Goal: Task Accomplishment & Management: Complete application form

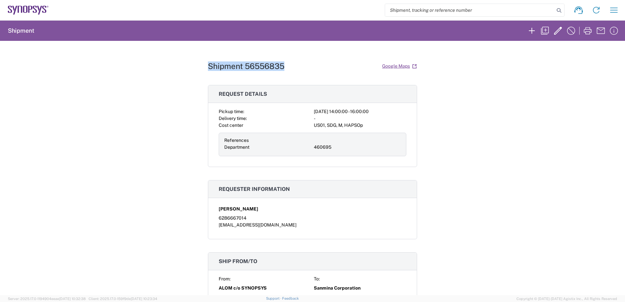
click at [24, 10] on icon at bounding box center [25, 9] width 5 height 7
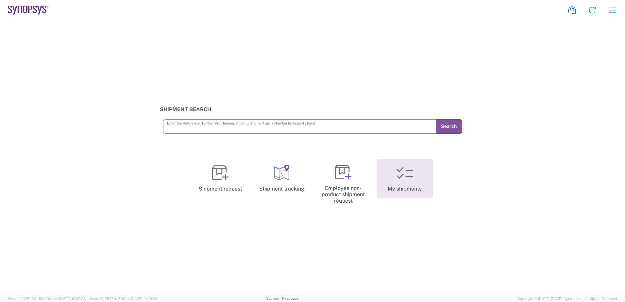
click at [395, 182] on link "My shipments" at bounding box center [405, 178] width 56 height 39
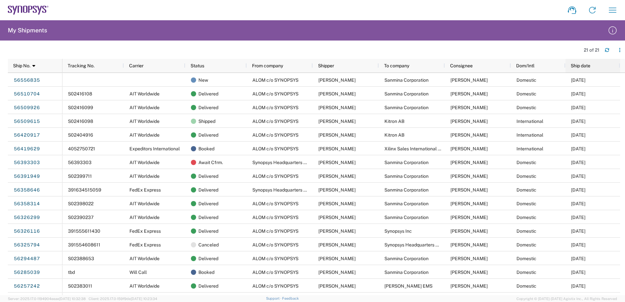
click at [576, 65] on span "Ship date" at bounding box center [581, 65] width 20 height 5
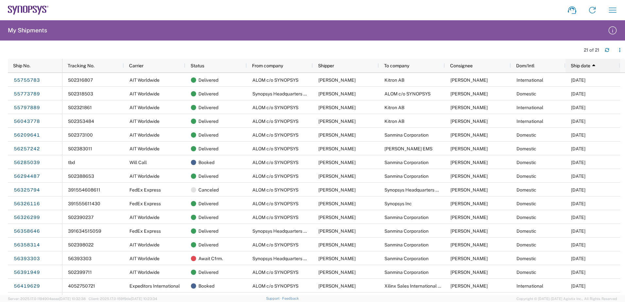
click at [587, 66] on span "Ship date" at bounding box center [581, 65] width 20 height 5
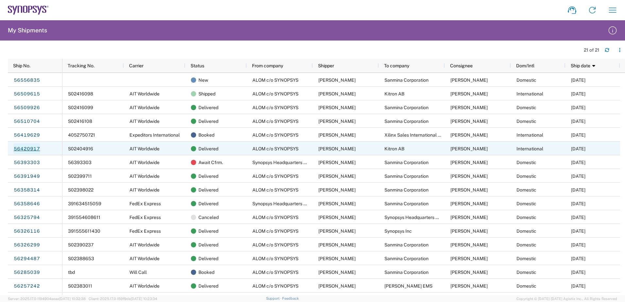
click at [22, 148] on link "56420917" at bounding box center [26, 149] width 27 height 10
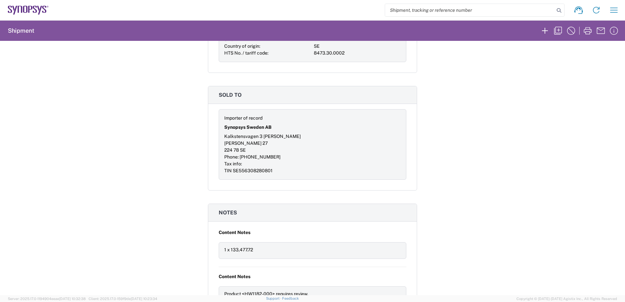
scroll to position [785, 0]
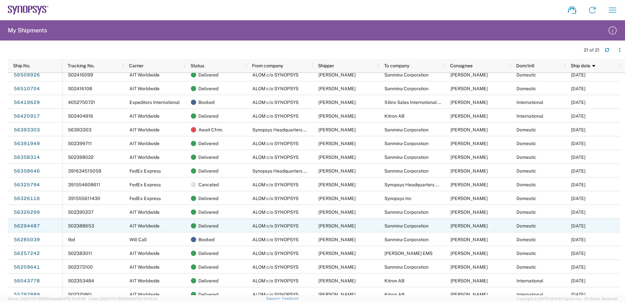
scroll to position [66, 0]
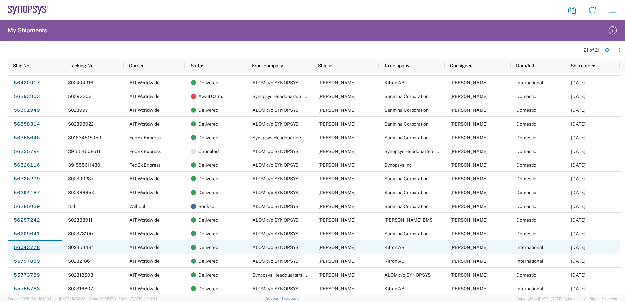
click at [23, 249] on link "56043778" at bounding box center [26, 247] width 27 height 10
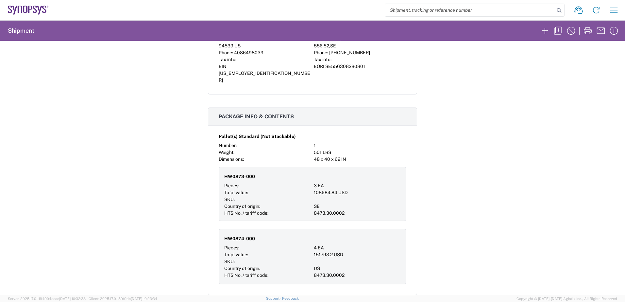
scroll to position [589, 0]
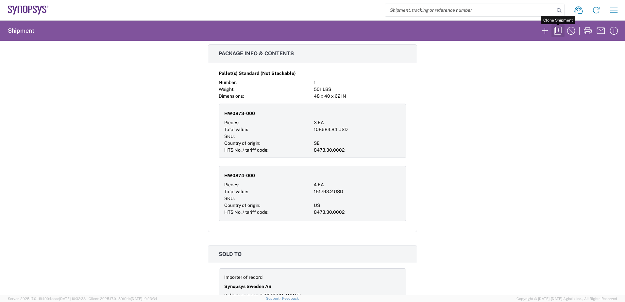
click at [558, 32] on icon "button" at bounding box center [558, 31] width 10 height 10
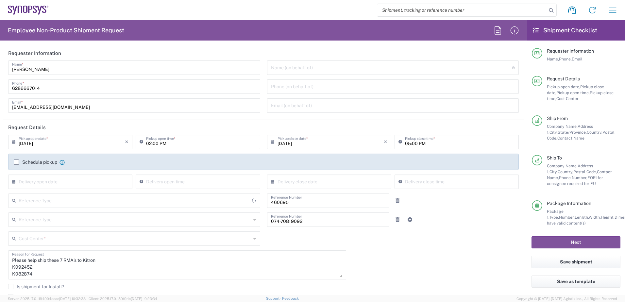
type input "Department"
type input "[US_STATE]"
type input "[GEOGRAPHIC_DATA]"
type input "Delivered at Place"
type input "[GEOGRAPHIC_DATA]"
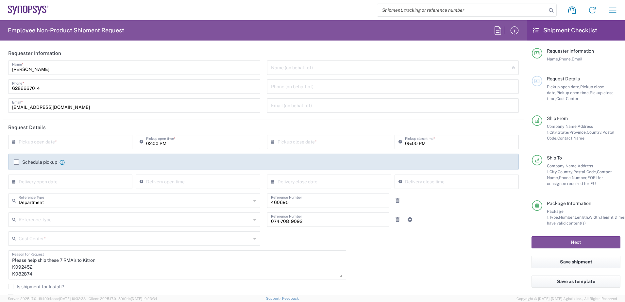
type input "[GEOGRAPHIC_DATA]"
type input "Pallet(s) Standard (Not Stackable)"
type input "US01, SDG, M, HAPSOp 460695"
type input "[US_STATE]"
type input "[GEOGRAPHIC_DATA]"
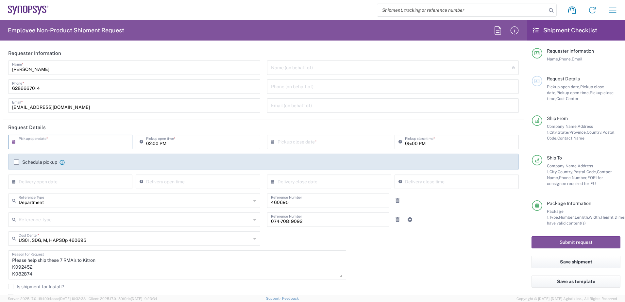
click at [43, 143] on input "text" at bounding box center [72, 141] width 106 height 11
click at [88, 202] on span "22" at bounding box center [89, 201] width 9 height 9
type input "[DATE]"
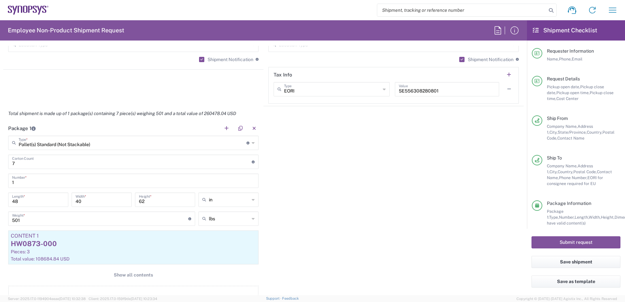
scroll to position [523, 0]
click at [135, 271] on span "Show all contents" at bounding box center [133, 274] width 39 height 6
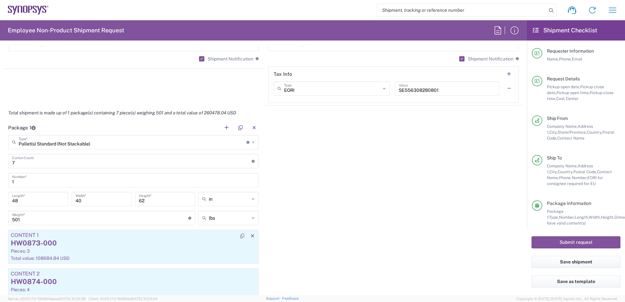
click at [98, 251] on div "Pieces: 3" at bounding box center [133, 251] width 245 height 6
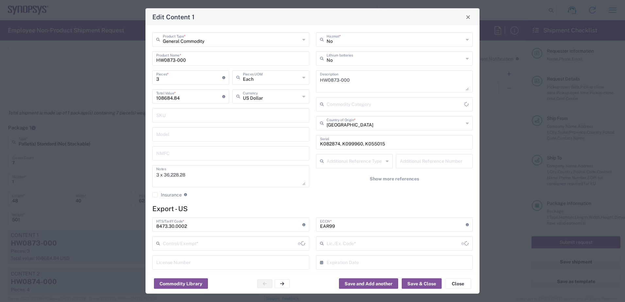
type input "BIS"
type input "NLR - No License Required"
click at [383, 146] on input "K082874, K099960, K055015" at bounding box center [394, 141] width 149 height 11
drag, startPoint x: 393, startPoint y: 145, endPoint x: 277, endPoint y: 146, distance: 115.8
click at [277, 146] on div "General Commodity Product Type * HW0873-000 Product Name * 3 Pieces * Number of…" at bounding box center [312, 117] width 327 height 170
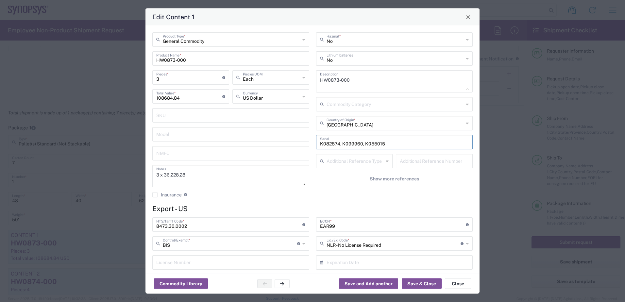
paste input "96504"
click at [356, 143] on input "K096504" at bounding box center [394, 141] width 149 height 11
paste input "K087190"
click at [388, 144] on input "K096504 K087190" at bounding box center [394, 141] width 149 height 11
paste input "K029606"
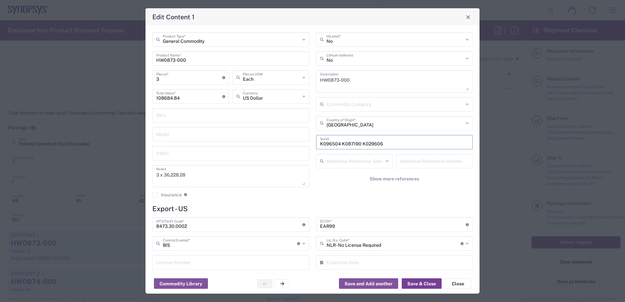
type input "K096504 K087190 K029606"
click at [420, 283] on button "Save & Close" at bounding box center [422, 284] width 40 height 10
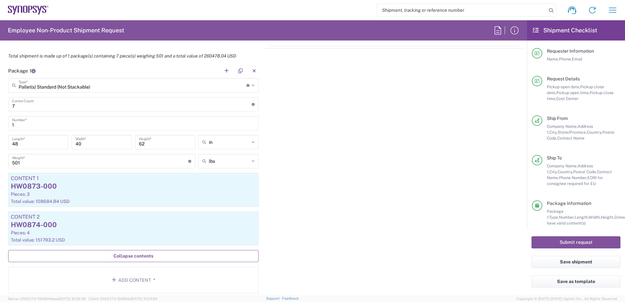
scroll to position [621, 0]
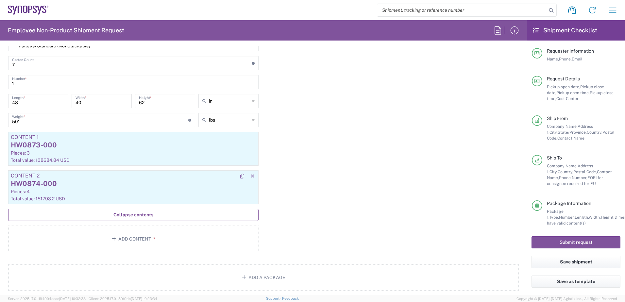
click at [79, 197] on div "Total value: 151793.2 USD" at bounding box center [133, 199] width 245 height 6
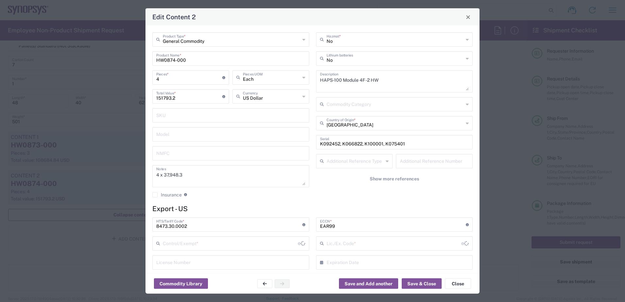
type input "BIS"
type input "NLR - No License Required"
drag, startPoint x: 163, startPoint y: 79, endPoint x: 142, endPoint y: 79, distance: 20.6
click at [142, 79] on div "Edit Content 2 General Commodity Product Type * HW0874-000 Product Name * 4 Pie…" at bounding box center [312, 151] width 625 height 302
type input "9"
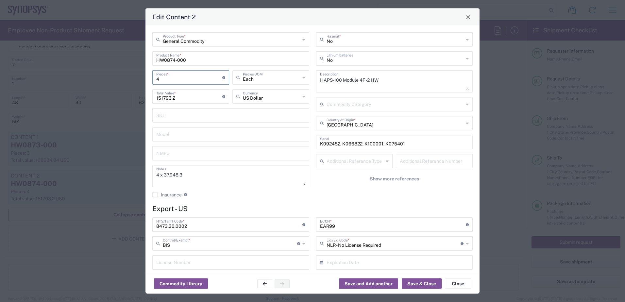
type input "341534.7"
type input "9"
drag, startPoint x: 186, startPoint y: 178, endPoint x: 165, endPoint y: 178, distance: 21.3
click at [165, 178] on textarea "4 x 37,948.3" at bounding box center [230, 176] width 149 height 18
click at [178, 96] on input "341534.7" at bounding box center [189, 95] width 66 height 11
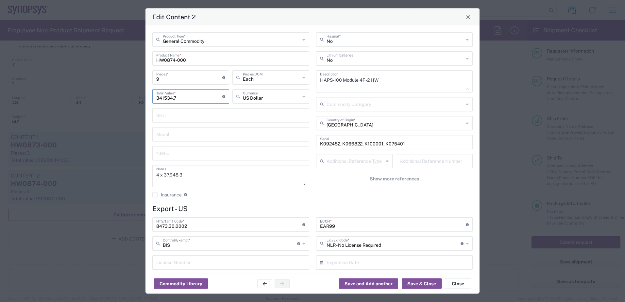
drag, startPoint x: 184, startPoint y: 96, endPoint x: 75, endPoint y: 94, distance: 109.6
click at [75, 94] on div "Edit Content 2 General Commodity Product Type * HW0874-000 Product Name * 9 Pie…" at bounding box center [312, 151] width 625 height 302
paste input "7948.3"
type input "37948.3"
drag, startPoint x: 114, startPoint y: 77, endPoint x: 105, endPoint y: 77, distance: 9.2
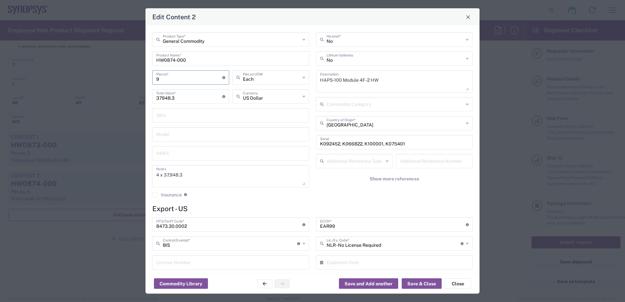
click at [105, 77] on div "Edit Content 2 General Commodity Product Type * HW0874-000 Product Name * 9 Pie…" at bounding box center [312, 151] width 625 height 302
type input "1"
click at [197, 107] on div "37948.3 Total Value * Total value of all the pieces" at bounding box center [191, 98] width 80 height 19
click at [170, 79] on input "1" at bounding box center [189, 76] width 66 height 11
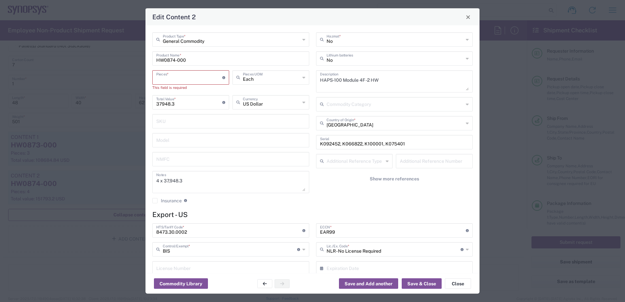
type input "9"
type input "341534.7"
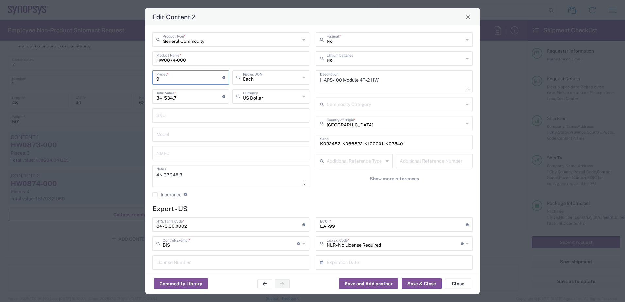
type input "9"
click at [164, 105] on div "341534.7 Total Value * Total value of all the pieces" at bounding box center [191, 98] width 80 height 19
drag, startPoint x: 414, startPoint y: 144, endPoint x: 218, endPoint y: 143, distance: 195.9
click at [221, 144] on div "General Commodity Product Type * HW0874-000 Product Name * 9 Pieces * Number of…" at bounding box center [312, 117] width 327 height 170
paste input "130621 K130614 K121965 K119277 K129977 K111728 K111748"
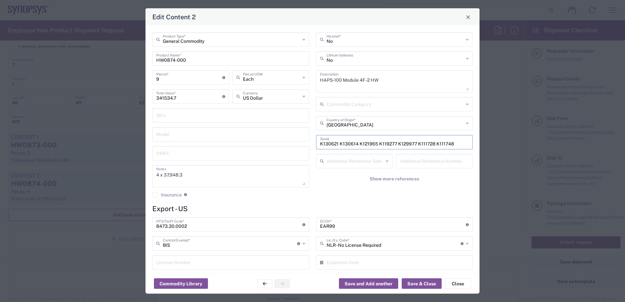
click at [456, 146] on input "K130621 K130614 K121965 K119277 K129977 K111728 K111748" at bounding box center [394, 141] width 149 height 11
paste input "K092312 K109484"
type input "K130621 K130614 K121965 K119277 K129977 K111728 K111748 K092312 K109484"
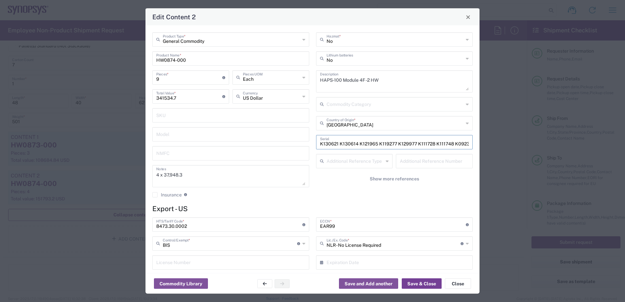
click at [413, 281] on button "Save & Close" at bounding box center [422, 284] width 40 height 10
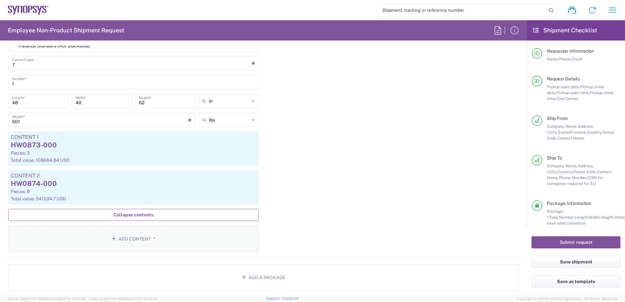
click at [131, 238] on button "Add Content *" at bounding box center [133, 239] width 251 height 27
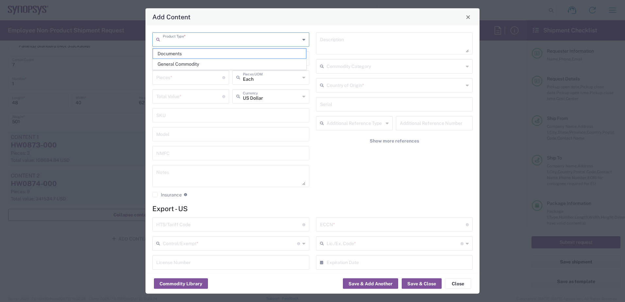
click at [187, 42] on input "text" at bounding box center [231, 38] width 137 height 11
click at [187, 61] on span "General Commodity" at bounding box center [229, 64] width 153 height 10
type input "General Commodity"
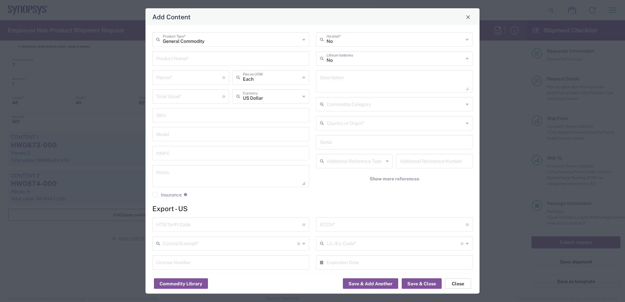
click at [459, 281] on button "Close" at bounding box center [458, 284] width 26 height 10
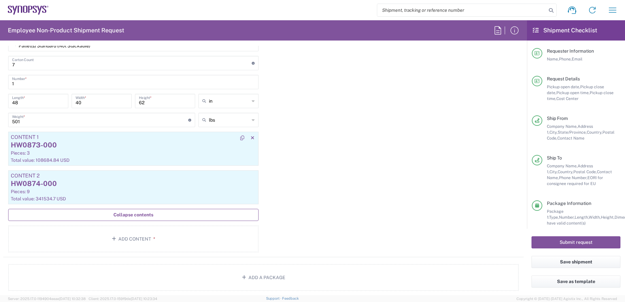
click at [104, 149] on div "HW0873-000" at bounding box center [133, 145] width 245 height 10
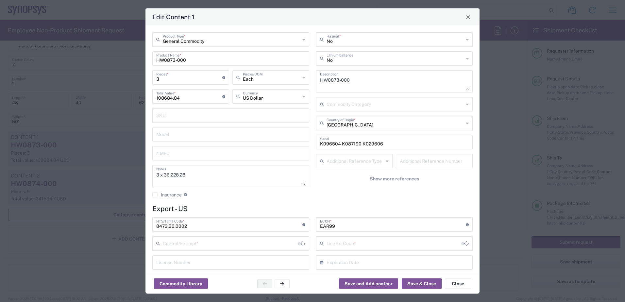
type input "BIS"
type input "NLR - No License Required"
click at [378, 284] on button "Save and Add another" at bounding box center [368, 284] width 59 height 10
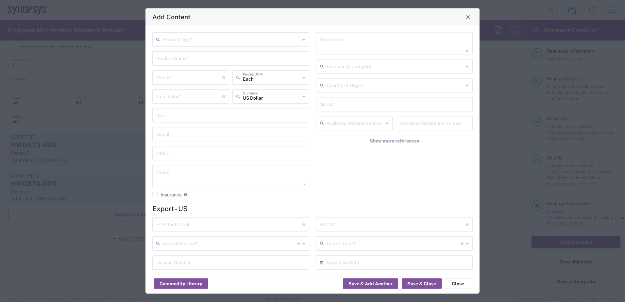
click at [202, 42] on input "text" at bounding box center [231, 38] width 137 height 11
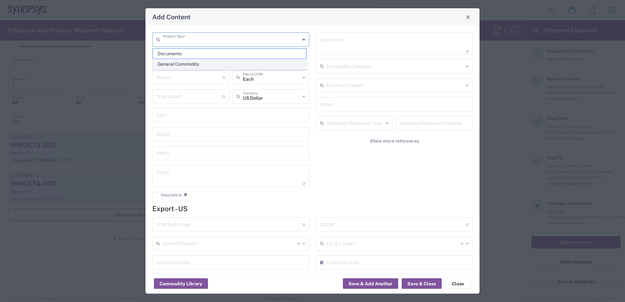
click at [182, 62] on span "General Commodity" at bounding box center [229, 64] width 153 height 10
type input "General Commodity"
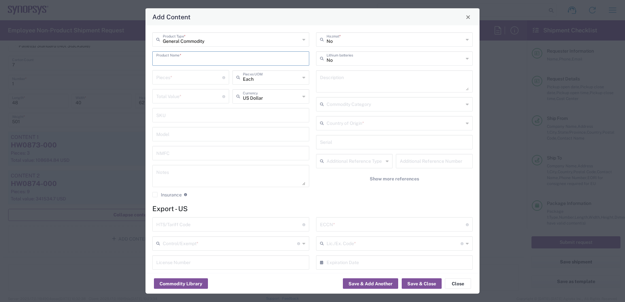
click at [182, 58] on input "text" at bounding box center [230, 57] width 149 height 11
type input "HW0901-000"
click at [174, 79] on input "number" at bounding box center [189, 76] width 66 height 11
type input "1"
click at [191, 98] on input "number" at bounding box center [189, 95] width 66 height 11
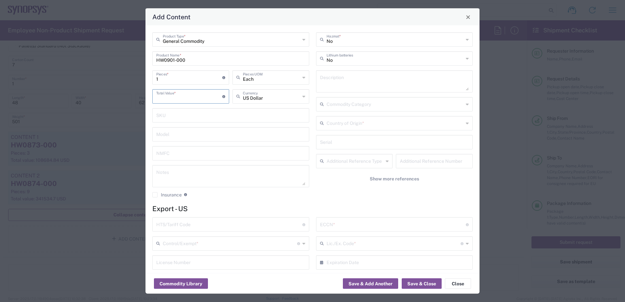
paste input "36228.28"
type input "36228.28"
click at [182, 226] on input "text" at bounding box center [229, 223] width 146 height 11
click at [422, 286] on button "Save & Close" at bounding box center [422, 284] width 40 height 10
click at [173, 228] on input "text" at bounding box center [229, 223] width 146 height 11
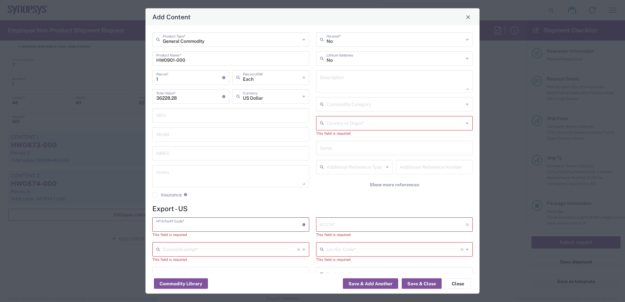
paste input "8473.30.0002"
type input "8473.30.0002"
click at [354, 223] on input "text" at bounding box center [393, 223] width 146 height 11
type input "ear99"
click at [232, 244] on input "text" at bounding box center [230, 242] width 134 height 11
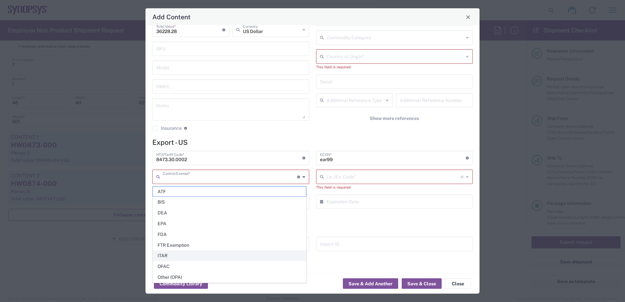
scroll to position [34, 0]
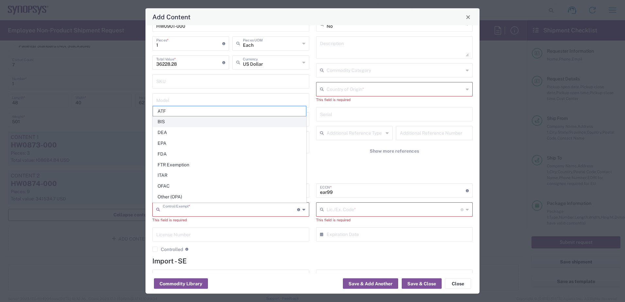
click at [169, 121] on span "BIS" at bounding box center [229, 122] width 153 height 10
type input "BIS"
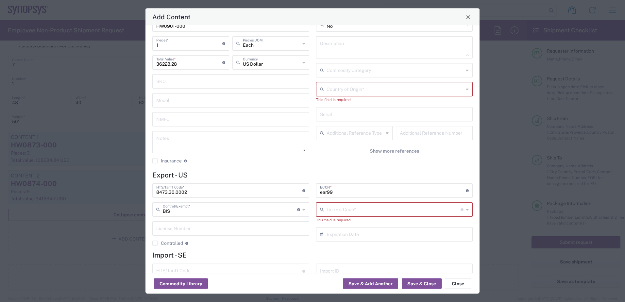
click at [341, 204] on input "text" at bounding box center [394, 209] width 134 height 11
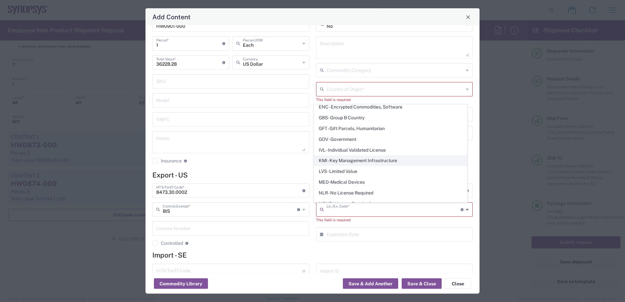
scroll to position [127, 0]
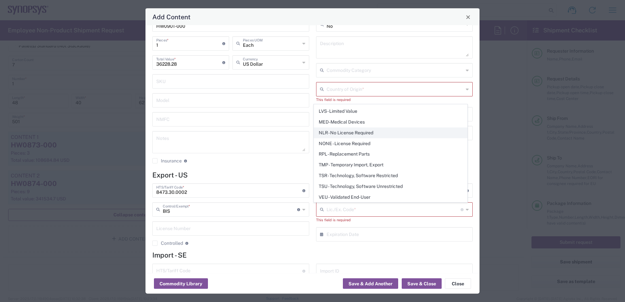
click at [335, 132] on span "NLR - No License Required" at bounding box center [390, 133] width 153 height 10
type input "NLR - No License Required"
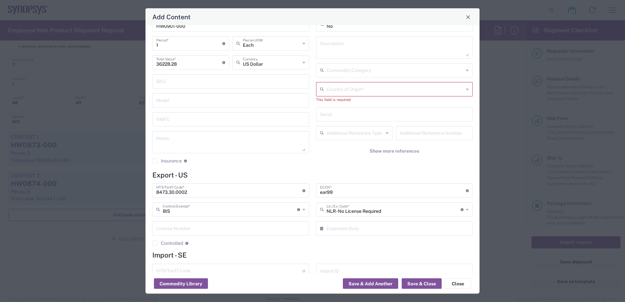
click at [338, 89] on input "text" at bounding box center [395, 88] width 137 height 11
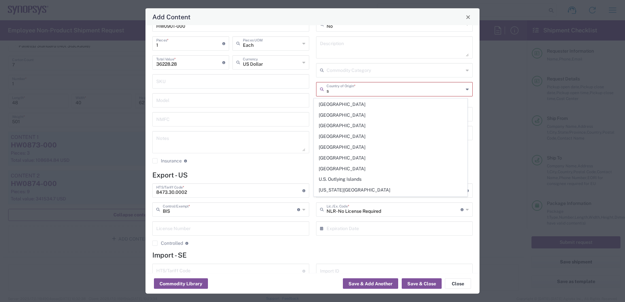
scroll to position [948, 0]
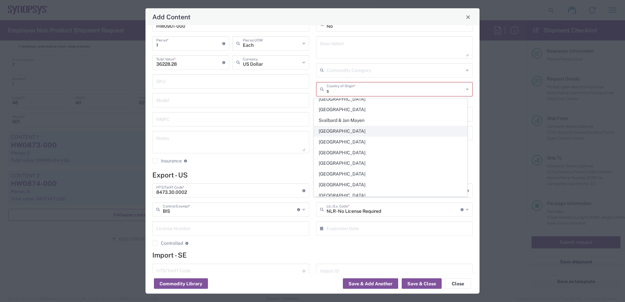
click at [335, 133] on span "[GEOGRAPHIC_DATA]" at bounding box center [390, 131] width 153 height 10
type input "[GEOGRAPHIC_DATA]"
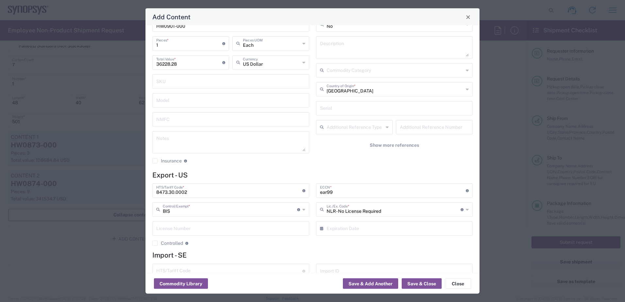
click at [333, 107] on input "text" at bounding box center [394, 107] width 149 height 11
paste input "K094912"
type input "K094912"
click at [337, 68] on input "text" at bounding box center [395, 69] width 137 height 11
click at [338, 71] on input "text" at bounding box center [395, 69] width 137 height 11
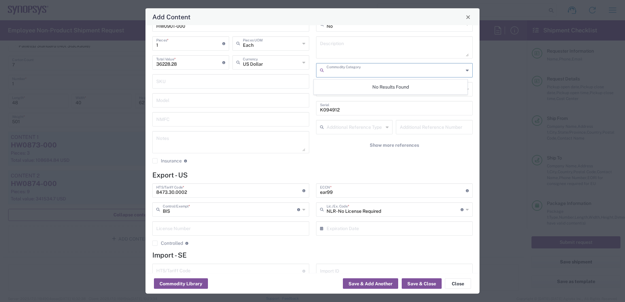
click at [339, 49] on textarea at bounding box center [394, 48] width 149 height 18
paste textarea "ZeBu EP1 Elite Module 4F -1 HW"
type textarea "ZeBu EP1 Elite Module 4F -1 HW"
click at [428, 284] on button "Save & Close" at bounding box center [422, 284] width 40 height 10
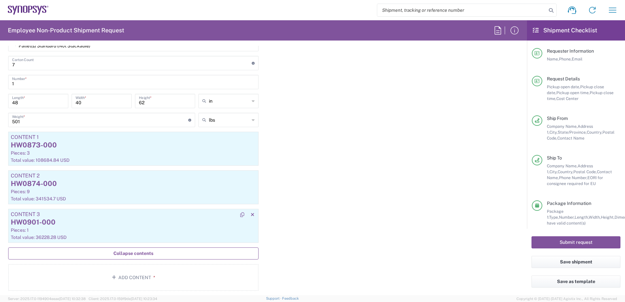
click at [82, 225] on div "HW0901-000" at bounding box center [133, 222] width 245 height 10
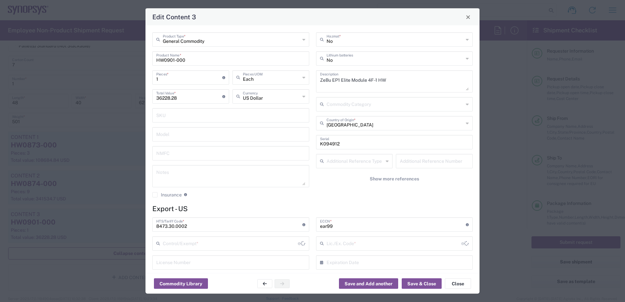
type input "BIS"
type input "NLR - No License Required"
drag, startPoint x: 323, startPoint y: 224, endPoint x: 271, endPoint y: 224, distance: 52.3
click at [271, 224] on div "8473.30.0002 HTS/Tariff Code * Obtain HTS from vendor if product is purchased. …" at bounding box center [312, 250] width 327 height 67
type input "EAR99"
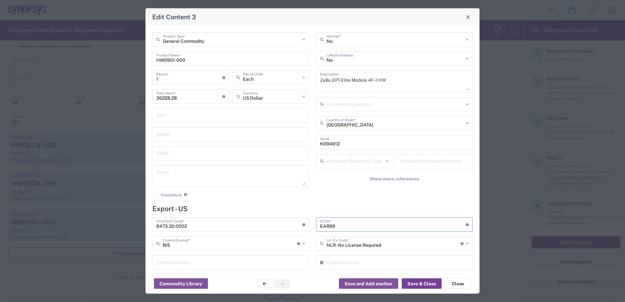
click at [426, 284] on button "Save & Close" at bounding box center [422, 284] width 40 height 10
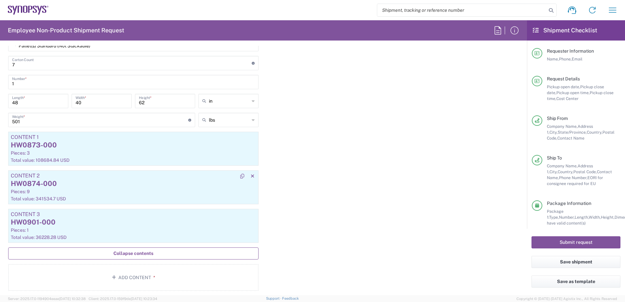
click at [121, 183] on div "HW0874-000" at bounding box center [133, 184] width 245 height 10
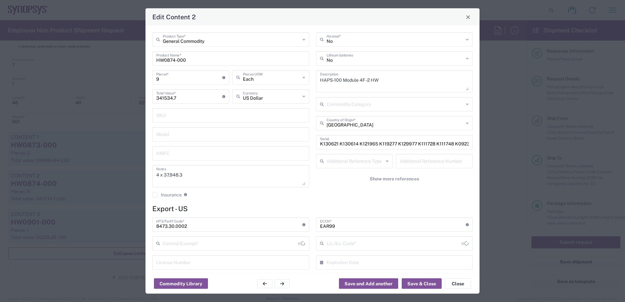
type input "BIS"
type input "NLR - No License Required"
click at [467, 19] on span "Close" at bounding box center [468, 17] width 5 height 5
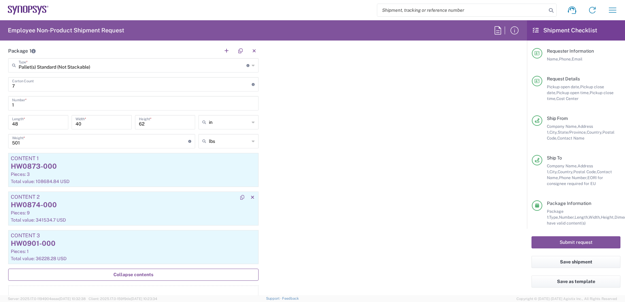
scroll to position [589, 0]
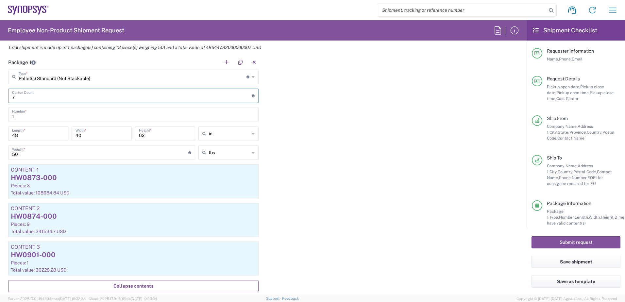
drag, startPoint x: 15, startPoint y: 98, endPoint x: -35, endPoint y: 97, distance: 49.7
click at [0, 97] on html "Shipment request Shipment tracking Employee non-product shipment request My shi…" at bounding box center [312, 151] width 625 height 302
type input "13"
click at [363, 192] on div "Package 1 Pallet(s) Standard (Not Stackable) Type * Material used to package go…" at bounding box center [263, 192] width 521 height 274
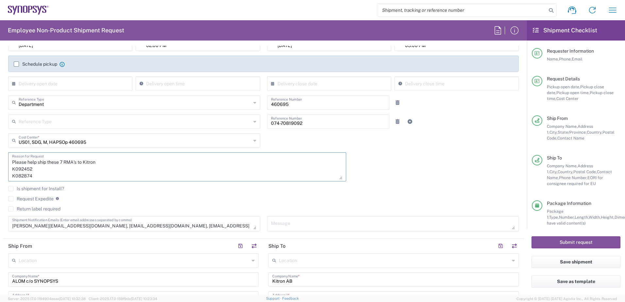
scroll to position [34, 0]
drag, startPoint x: 12, startPoint y: 170, endPoint x: 39, endPoint y: 207, distance: 45.5
click at [39, 207] on div "[DATE] × Pickup open date * Cancel Apply 02:00 PM Pickup open time * [DATE] × P…" at bounding box center [264, 136] width 518 height 199
paste textarea "6504 K094912 K087190 K130621 K130614 K121965 K119277 K129977 K111728 K111748 K0…"
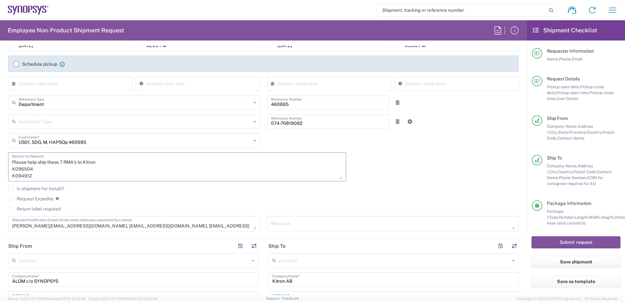
click at [63, 160] on textarea "Please help ship these 7 RMA's to Kitron K096504 K094912 K087190 K130621 K13061…" at bounding box center [177, 166] width 330 height 25
click at [166, 164] on textarea "Please help ship these 13 RMA's to Kitron K096504 K094912 K087190 K130621 K1306…" at bounding box center [177, 166] width 330 height 25
type textarea "Please help ship these 13 RMA's to Kitron K096504 K094912 K087190 K130621 K1306…"
drag, startPoint x: 312, startPoint y: 124, endPoint x: 197, endPoint y: 120, distance: 115.2
click at [206, 122] on div "Reference Type Customer Ref Department Invoice Number Purchase Order RMA 074-70…" at bounding box center [264, 123] width 518 height 19
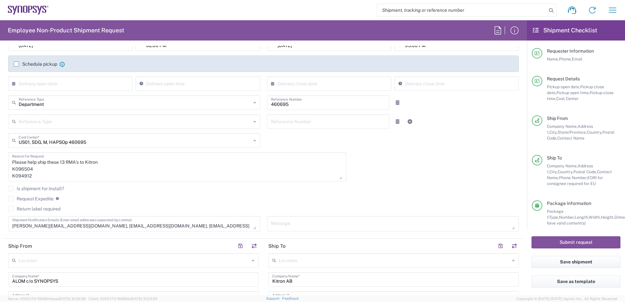
click at [426, 149] on div "[DATE] × Pickup open date * Cancel Apply 02:00 PM Pickup open time * [DATE] × P…" at bounding box center [264, 136] width 518 height 199
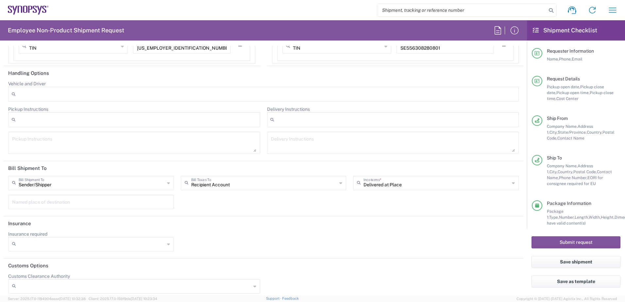
scroll to position [1232, 0]
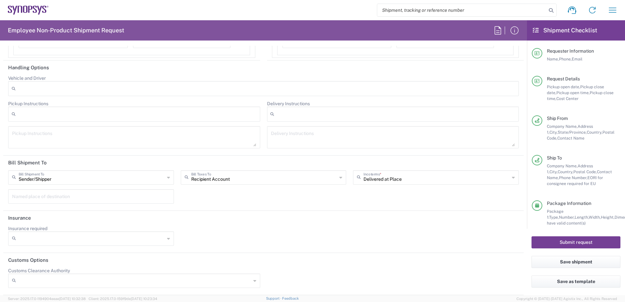
click at [561, 241] on button "Submit request" at bounding box center [576, 242] width 89 height 12
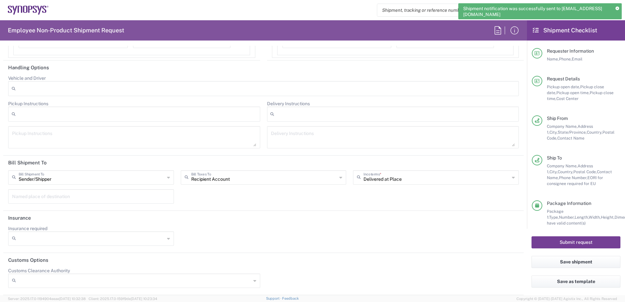
scroll to position [1197, 0]
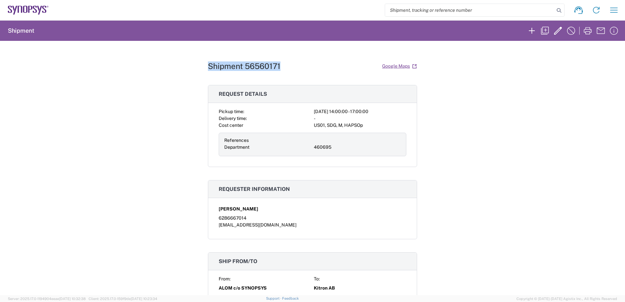
drag, startPoint x: 266, startPoint y: 64, endPoint x: 202, endPoint y: 64, distance: 63.1
click at [202, 64] on div "Shipment 56560171 Google Maps Request details Pickup time: [DATE] 14:00:00 - 17…" at bounding box center [312, 168] width 625 height 254
copy h1 "Shipment 56560171"
click at [252, 68] on h1 "Shipment 56560171" at bounding box center [244, 65] width 73 height 9
drag, startPoint x: 242, startPoint y: 66, endPoint x: 278, endPoint y: 66, distance: 36.0
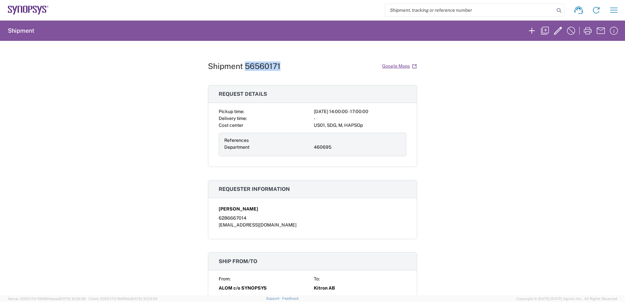
click at [278, 66] on h1 "Shipment 56560171" at bounding box center [244, 65] width 73 height 9
copy h1 "56560171"
click at [268, 67] on h1 "Shipment 56560171" at bounding box center [244, 65] width 73 height 9
drag, startPoint x: 281, startPoint y: 67, endPoint x: 244, endPoint y: 68, distance: 37.3
click at [244, 68] on div "Shipment 56560171 Google Maps" at bounding box center [312, 66] width 209 height 11
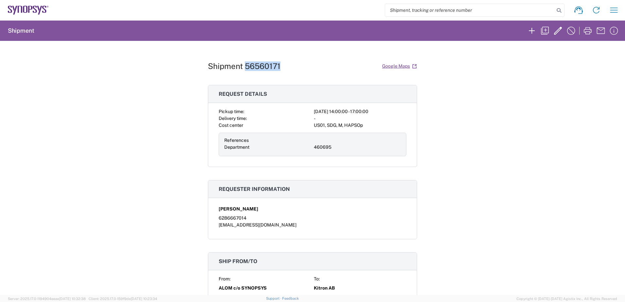
copy h1 "56560171"
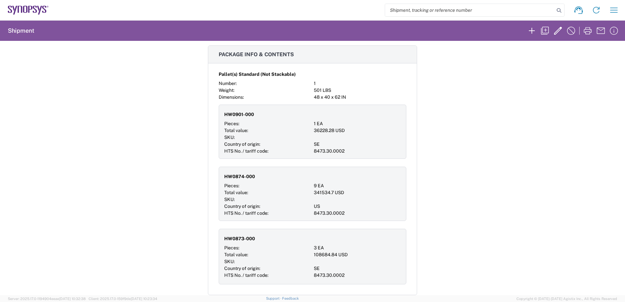
scroll to position [327, 0]
drag, startPoint x: 251, startPoint y: 100, endPoint x: 218, endPoint y: 102, distance: 33.4
click at [219, 105] on div "HW0901-000 Pieces: 1 EA Total value: 36228.28 USD SKU: Country of origin: SE HT…" at bounding box center [313, 132] width 188 height 54
